Goal: Information Seeking & Learning: Learn about a topic

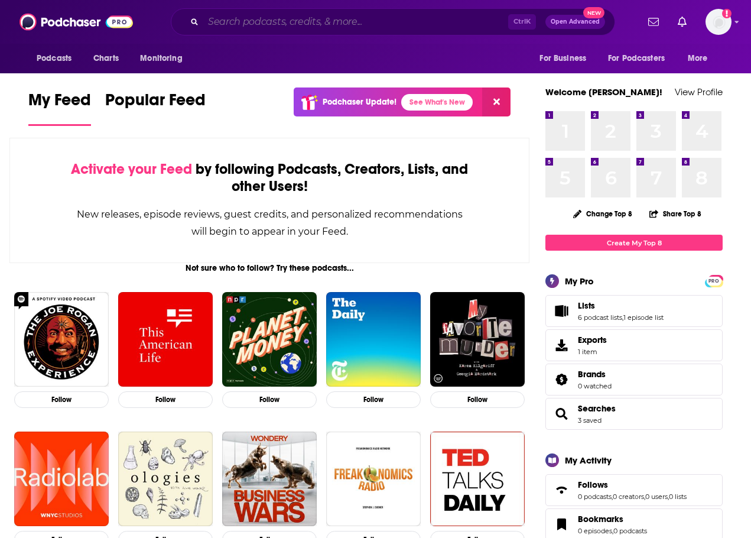
click at [334, 30] on input "Search podcasts, credits, & more..." at bounding box center [355, 21] width 305 height 19
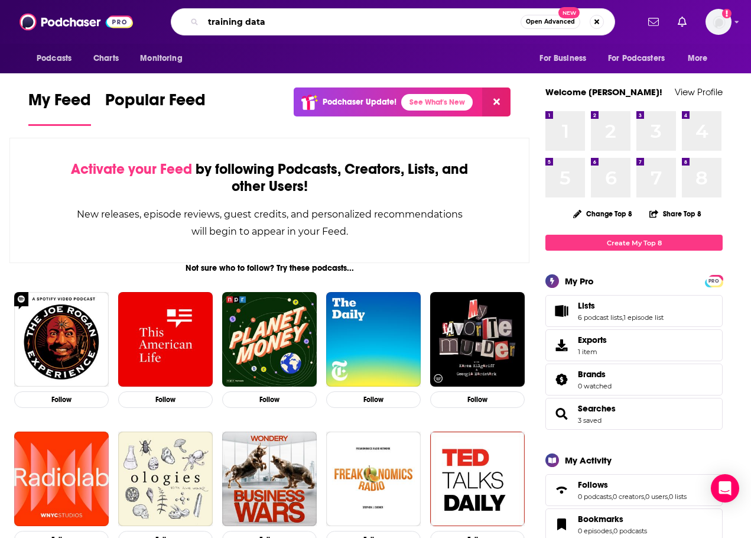
type input "training data"
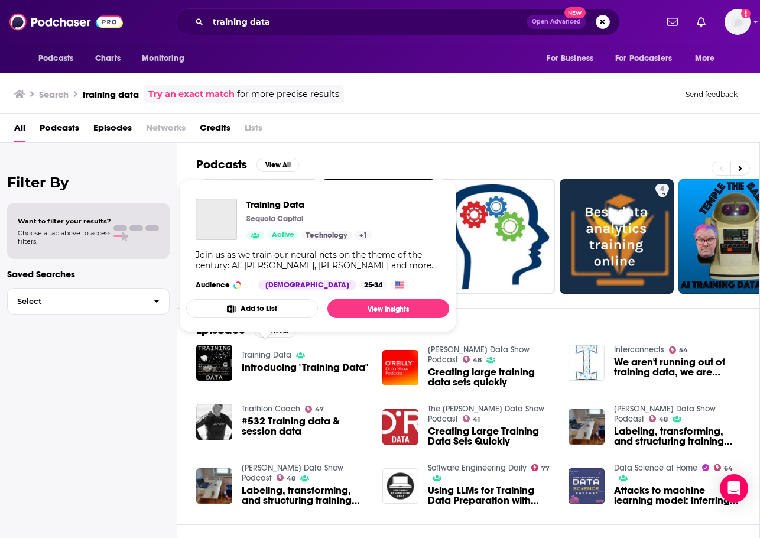
click at [272, 351] on link "Training Data" at bounding box center [267, 355] width 50 height 10
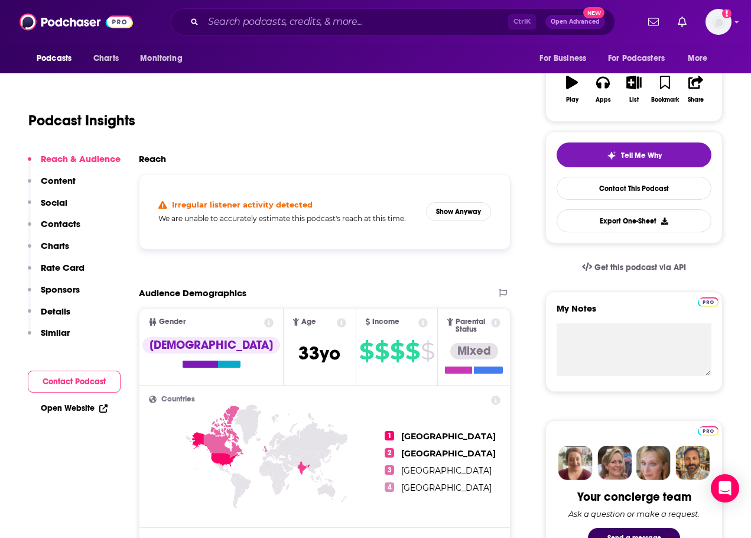
scroll to position [189, 0]
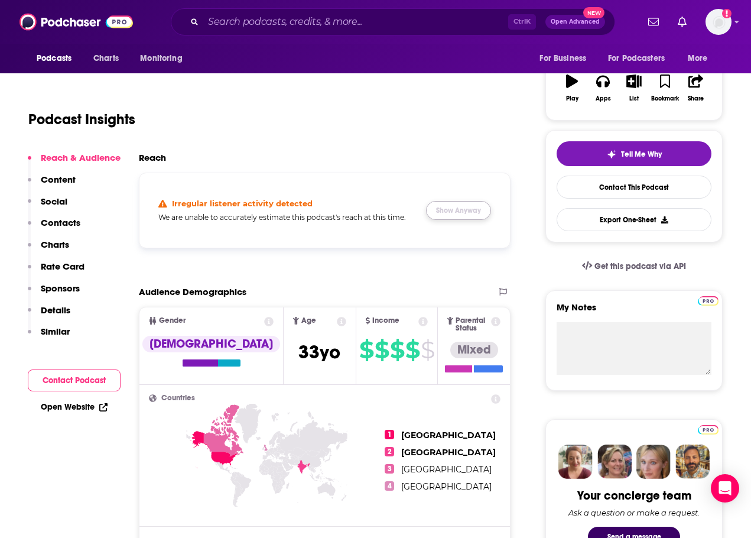
click at [460, 212] on button "Show Anyway" at bounding box center [458, 210] width 65 height 19
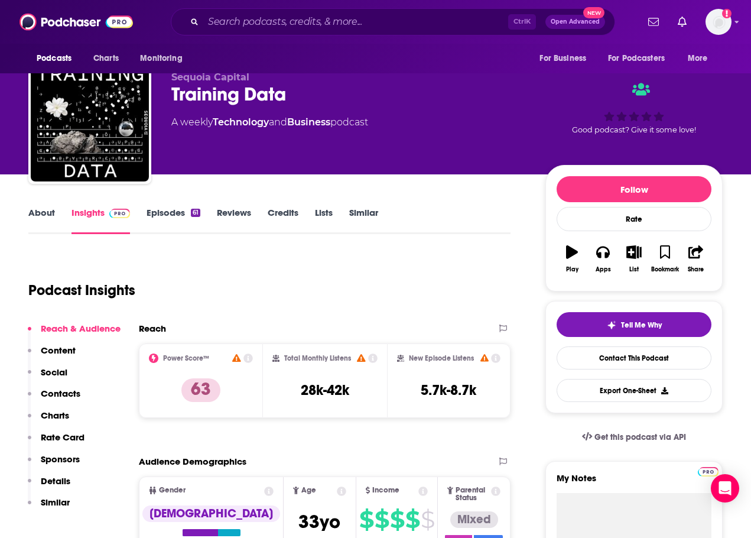
scroll to position [5, 0]
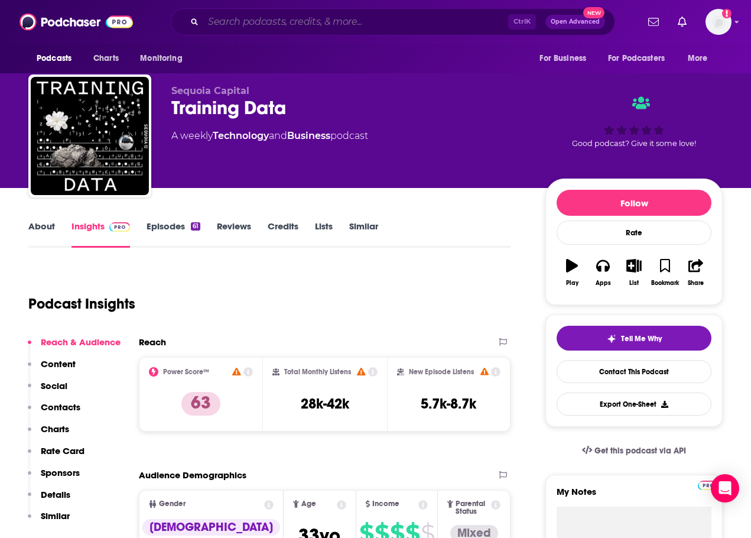
click at [320, 28] on input "Search podcasts, credits, & more..." at bounding box center [355, 21] width 305 height 19
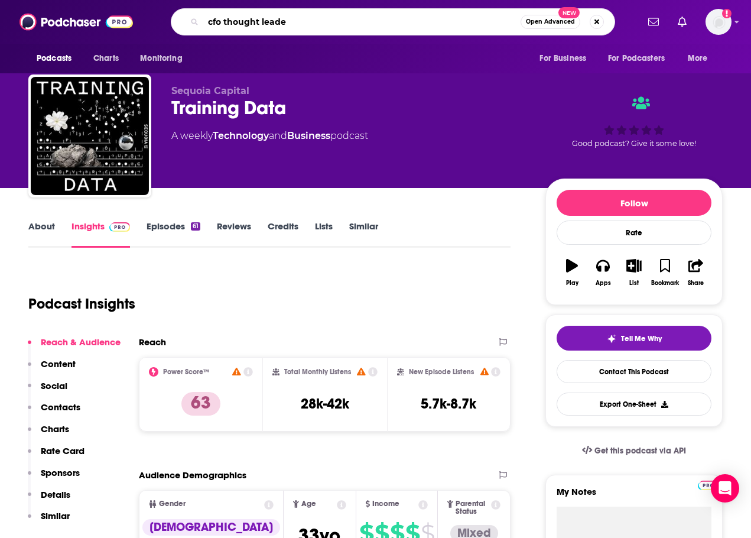
type input "cfo thought leader"
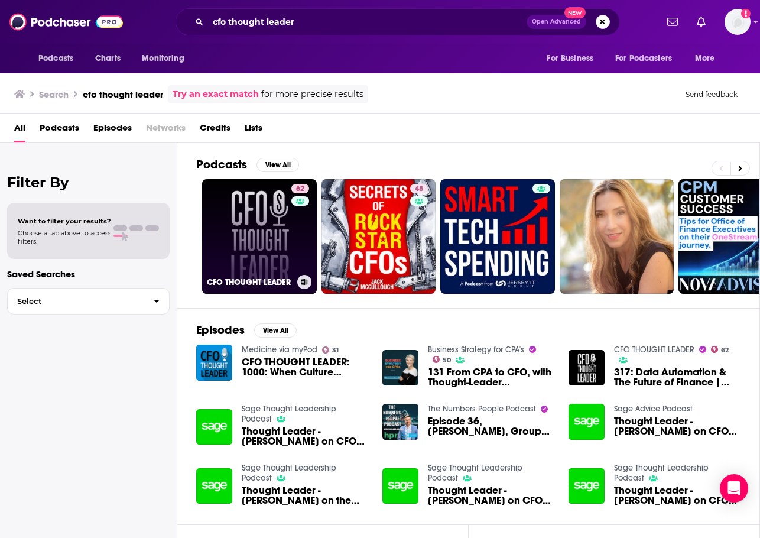
click at [259, 259] on link "62 CFO THOUGHT LEADER" at bounding box center [259, 236] width 115 height 115
